Goal: Task Accomplishment & Management: Manage account settings

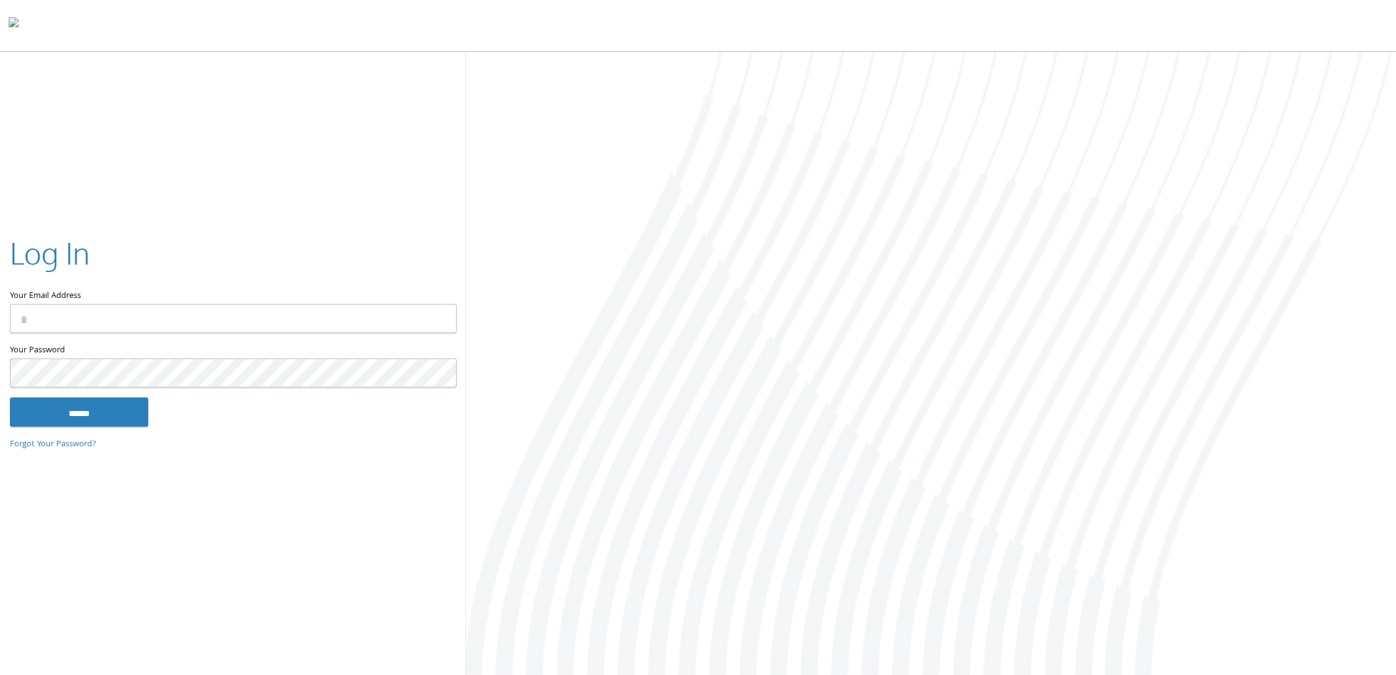
click at [334, 317] on input "Your Email Address" at bounding box center [233, 318] width 447 height 29
type input "**********"
click at [99, 412] on input "******" at bounding box center [79, 412] width 138 height 30
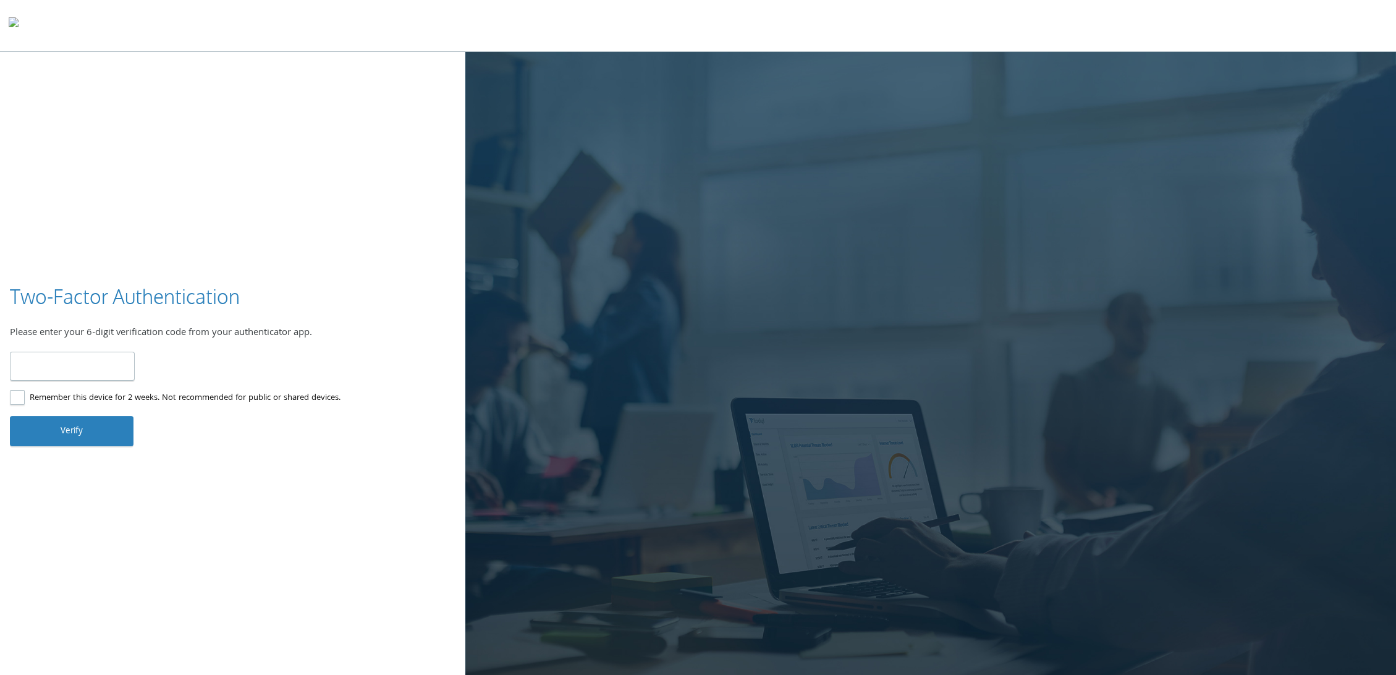
type input "******"
